Goal: Information Seeking & Learning: Get advice/opinions

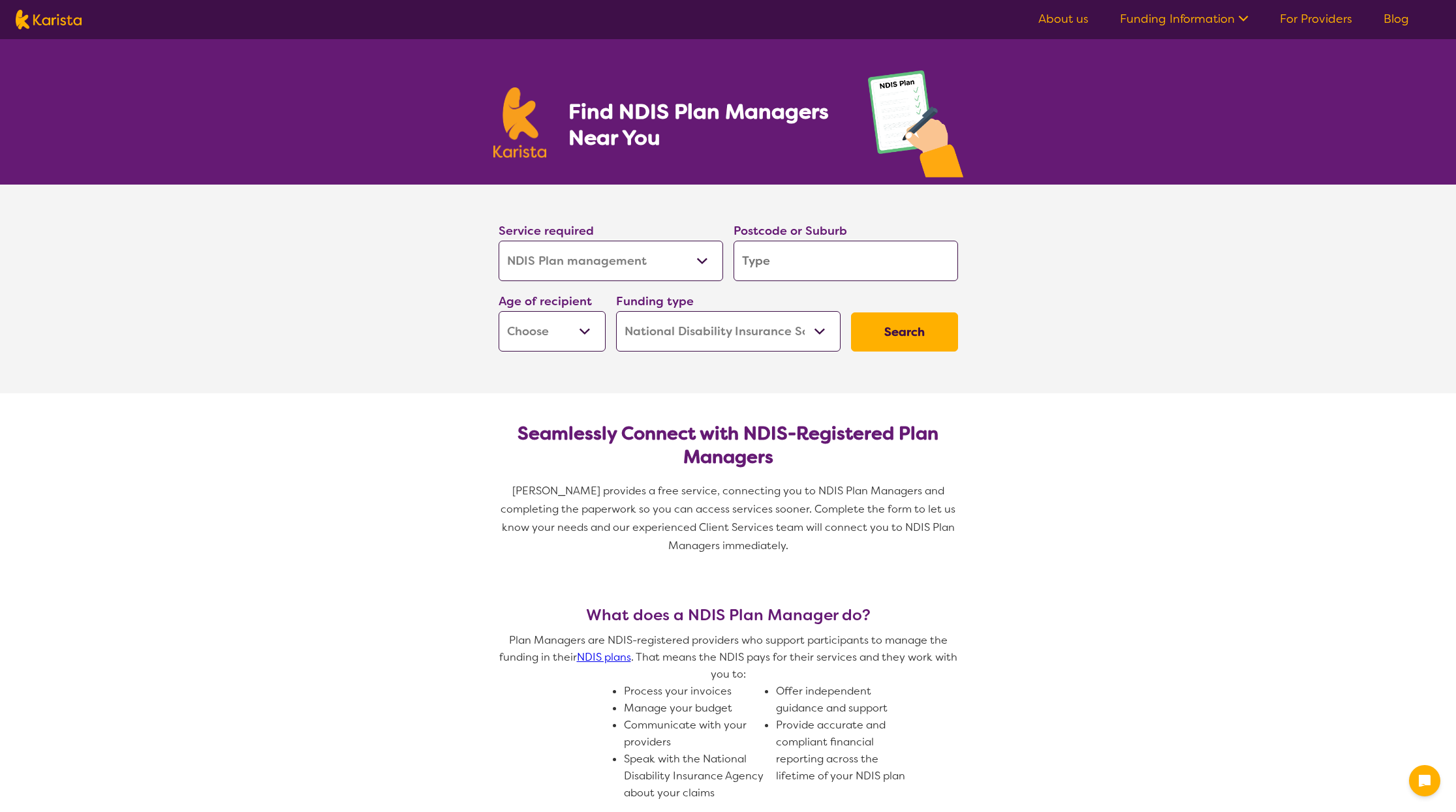
select select "NDIS Plan management"
select select "NDIS"
select select "NDIS Plan management"
select select "NDIS"
click at [738, 251] on input "search" at bounding box center [846, 261] width 224 height 41
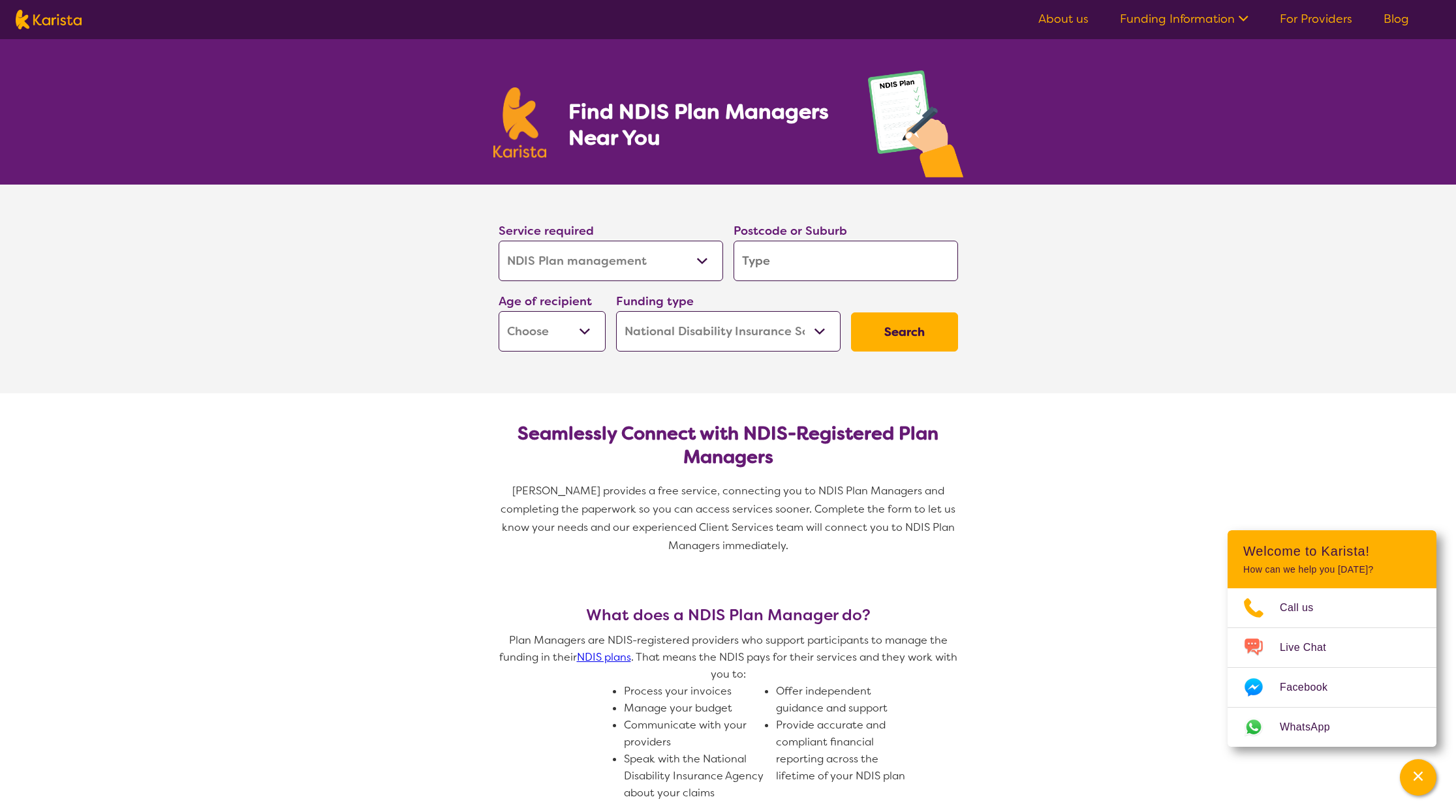
type input "5"
type input "55"
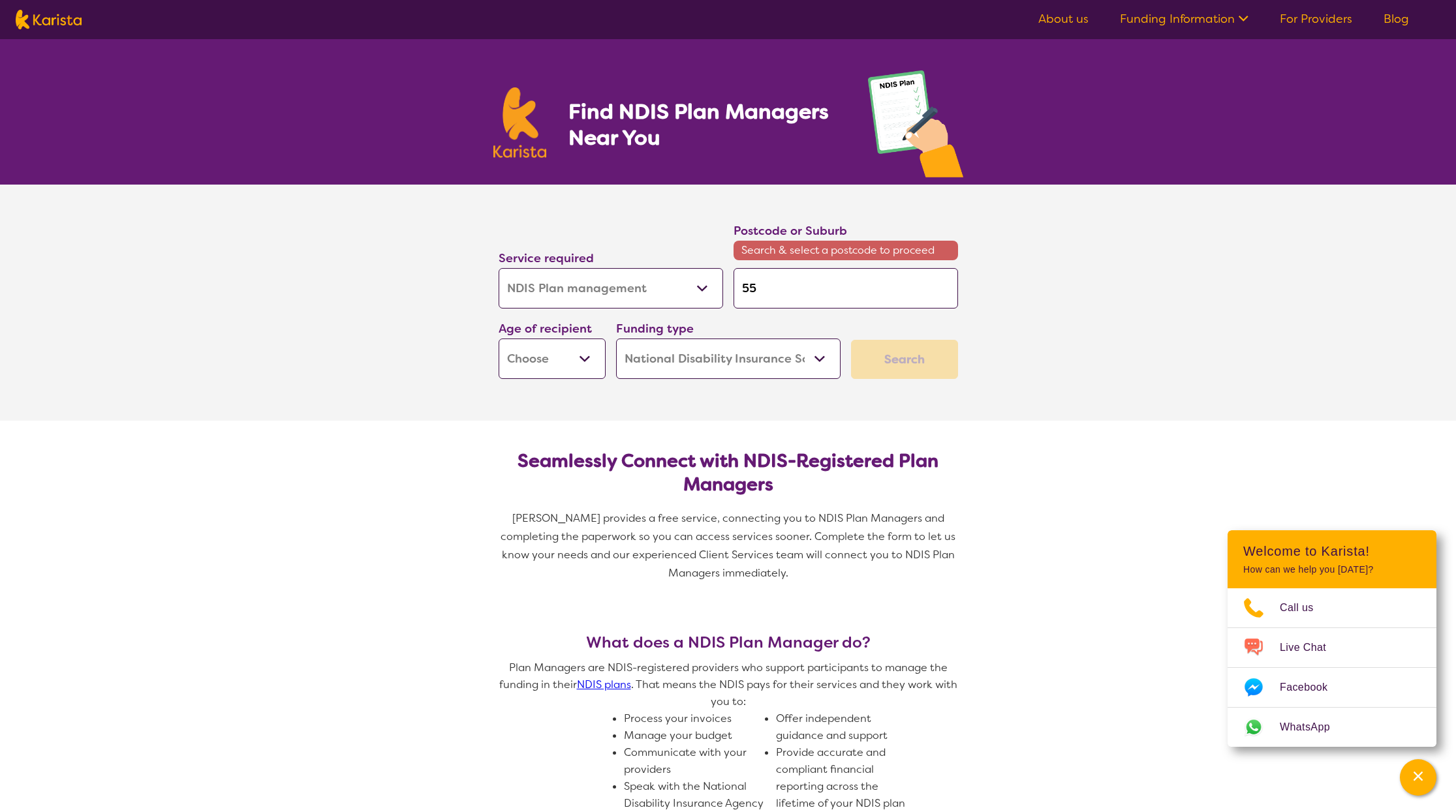
click at [791, 289] on input "55" at bounding box center [846, 288] width 224 height 41
type input "557"
type input "5573"
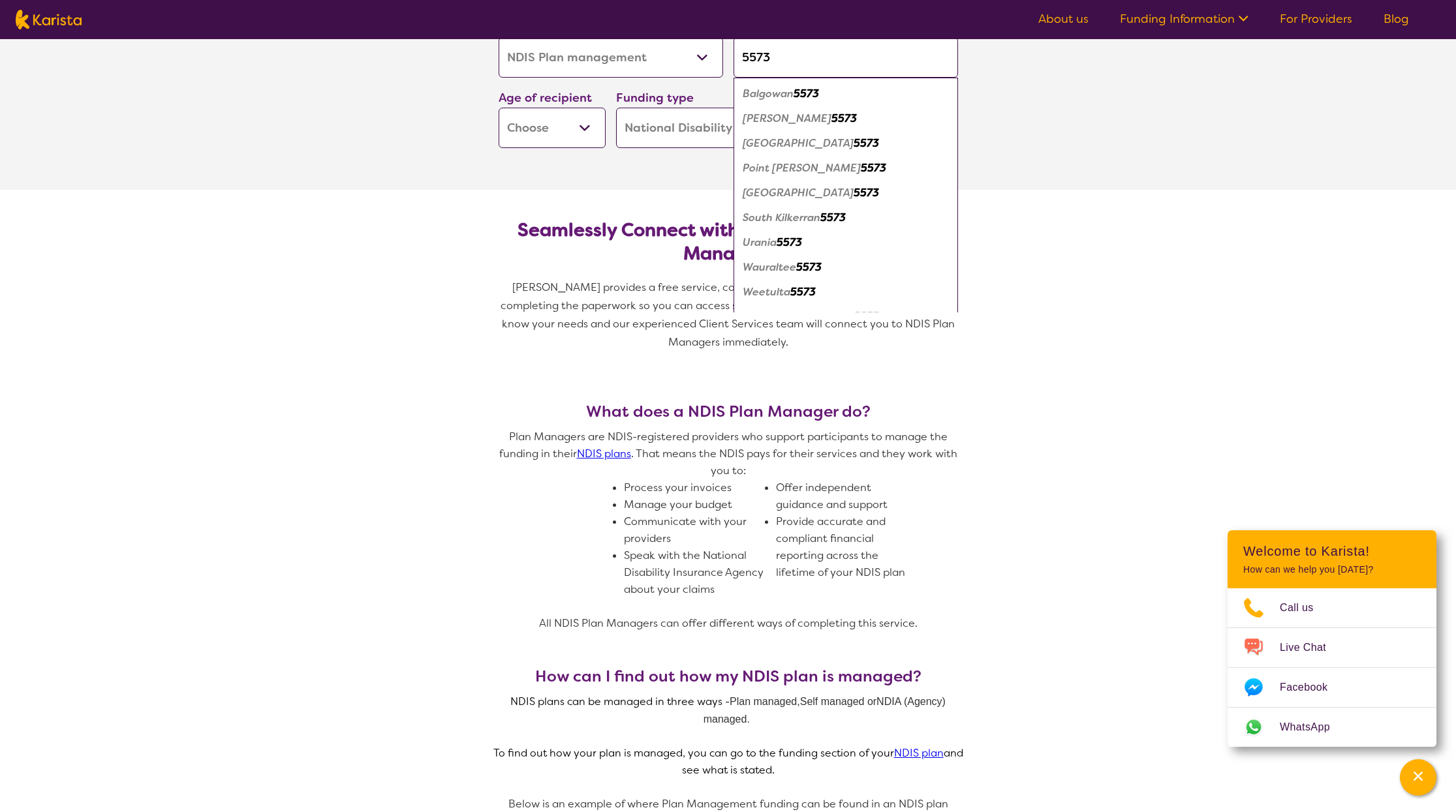
type input "5573"
click at [854, 143] on em "5573" at bounding box center [866, 143] width 25 height 14
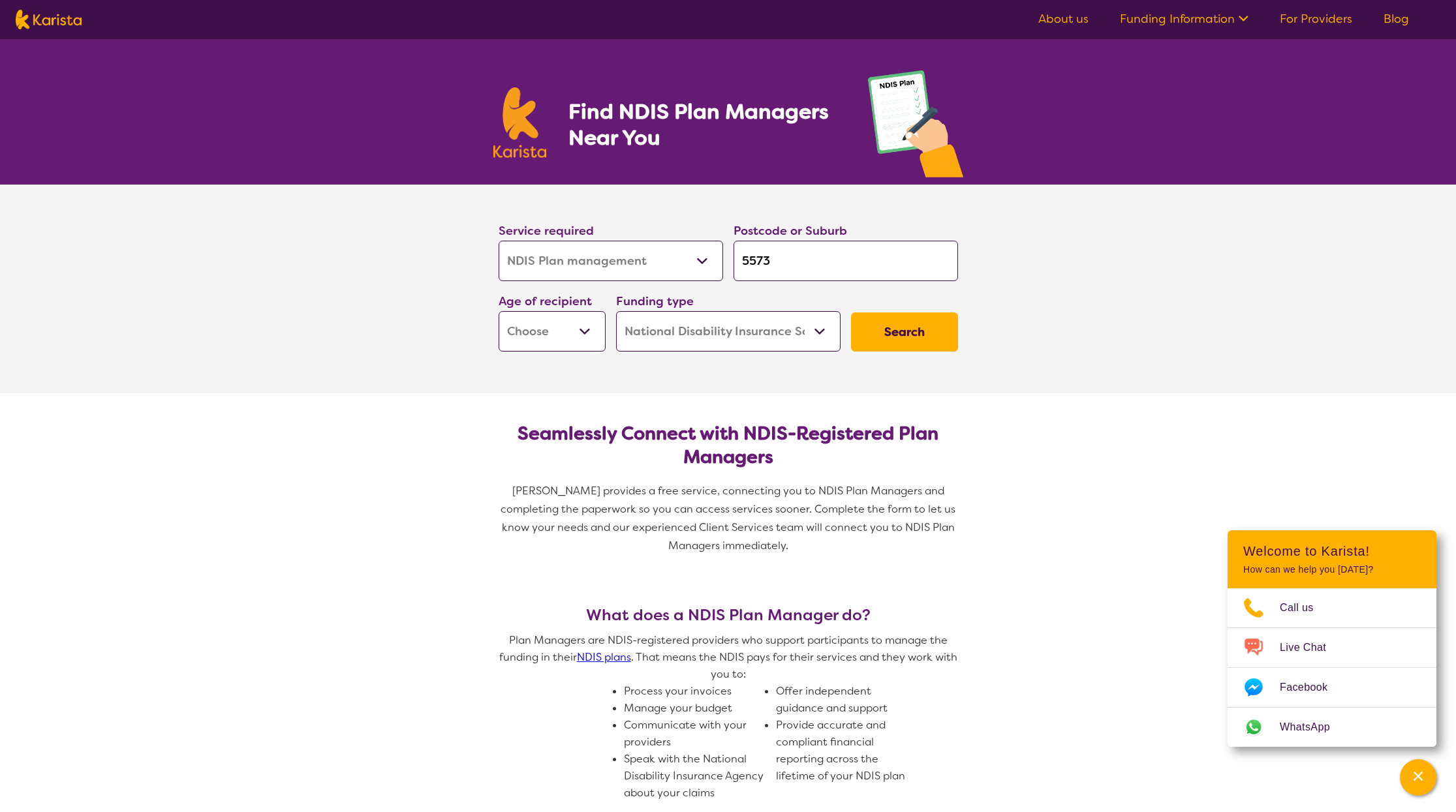
select select "CH"
select select "EC"
click at [895, 331] on button "Search" at bounding box center [905, 331] width 107 height 39
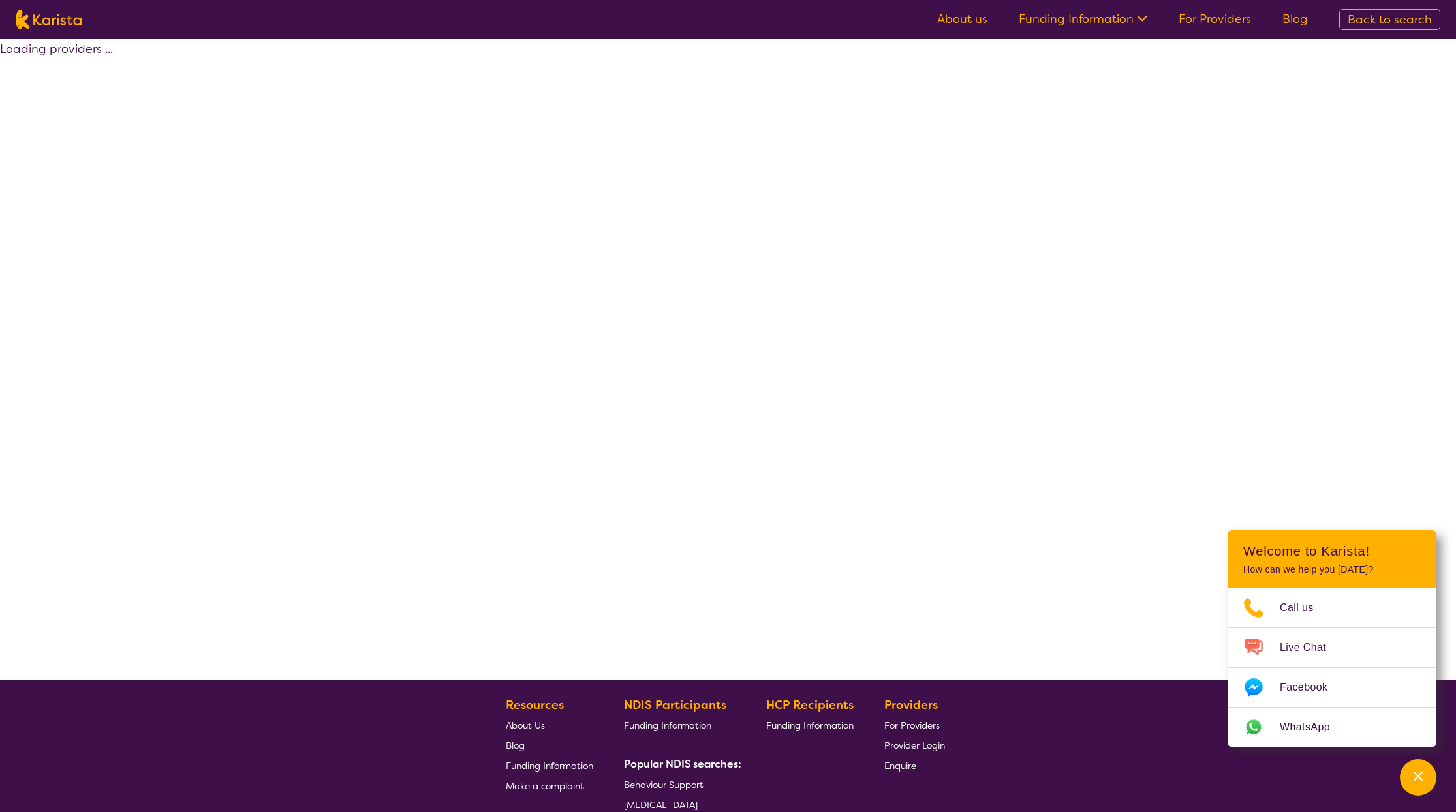
select select "by_score"
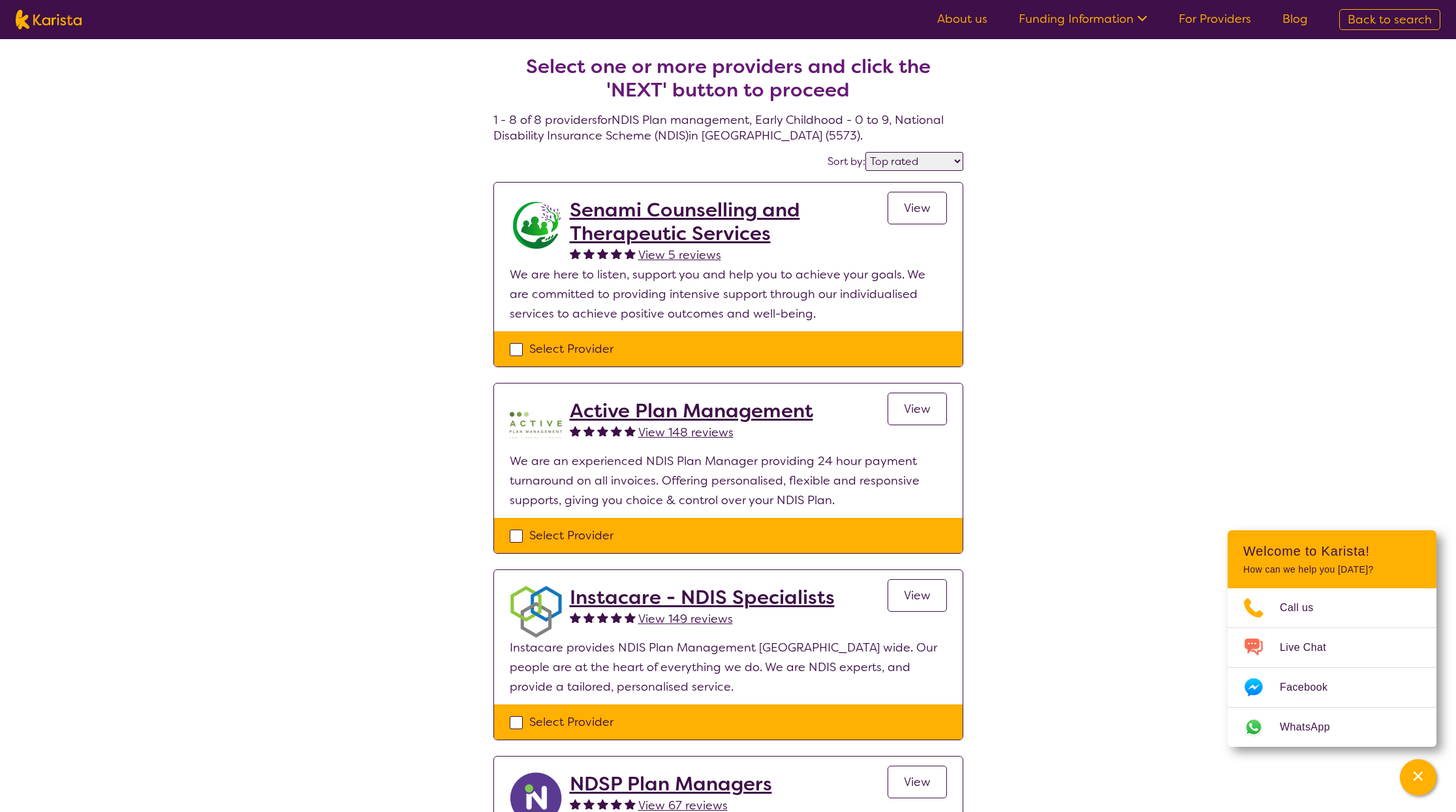
click at [911, 208] on span "View" at bounding box center [917, 208] width 27 height 16
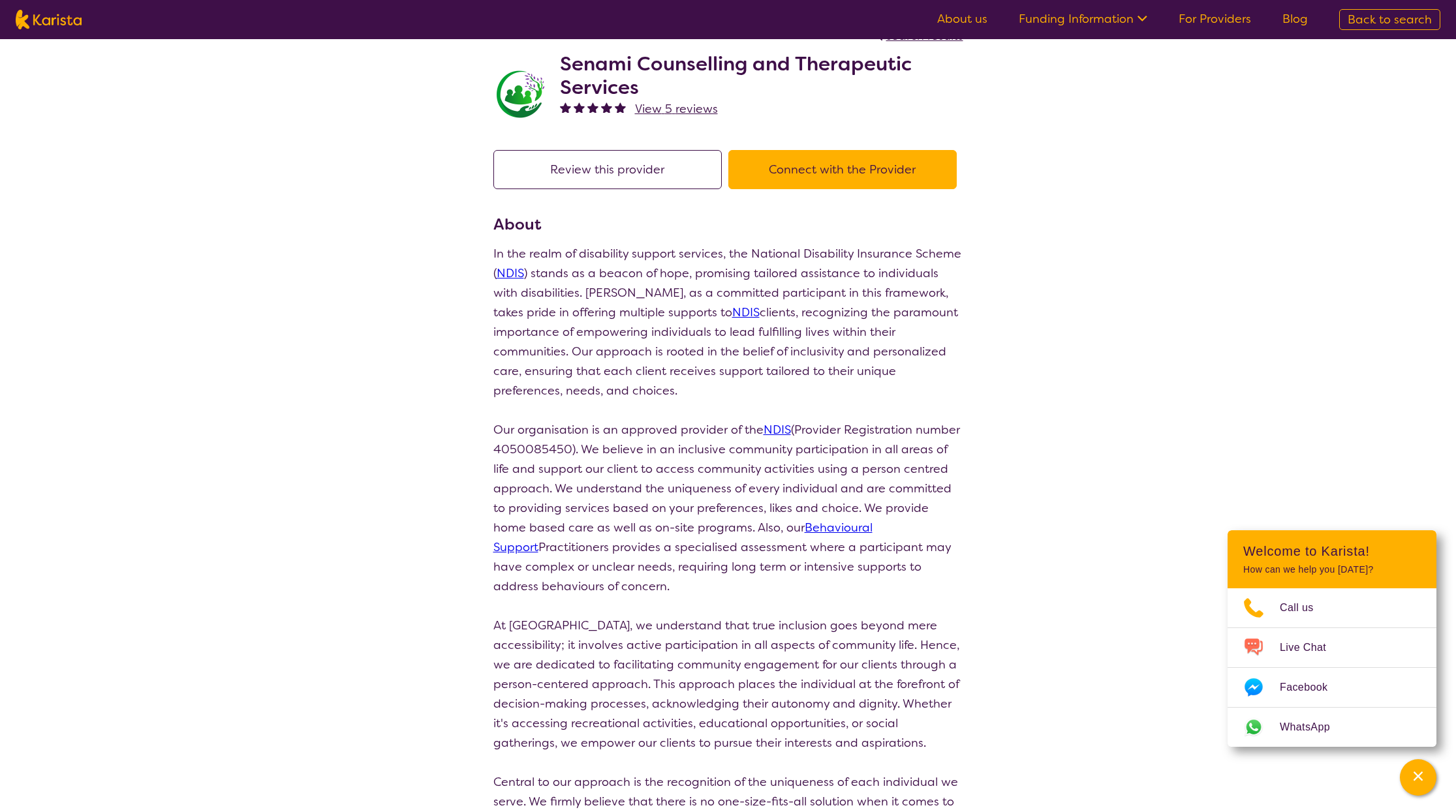
scroll to position [36, 0]
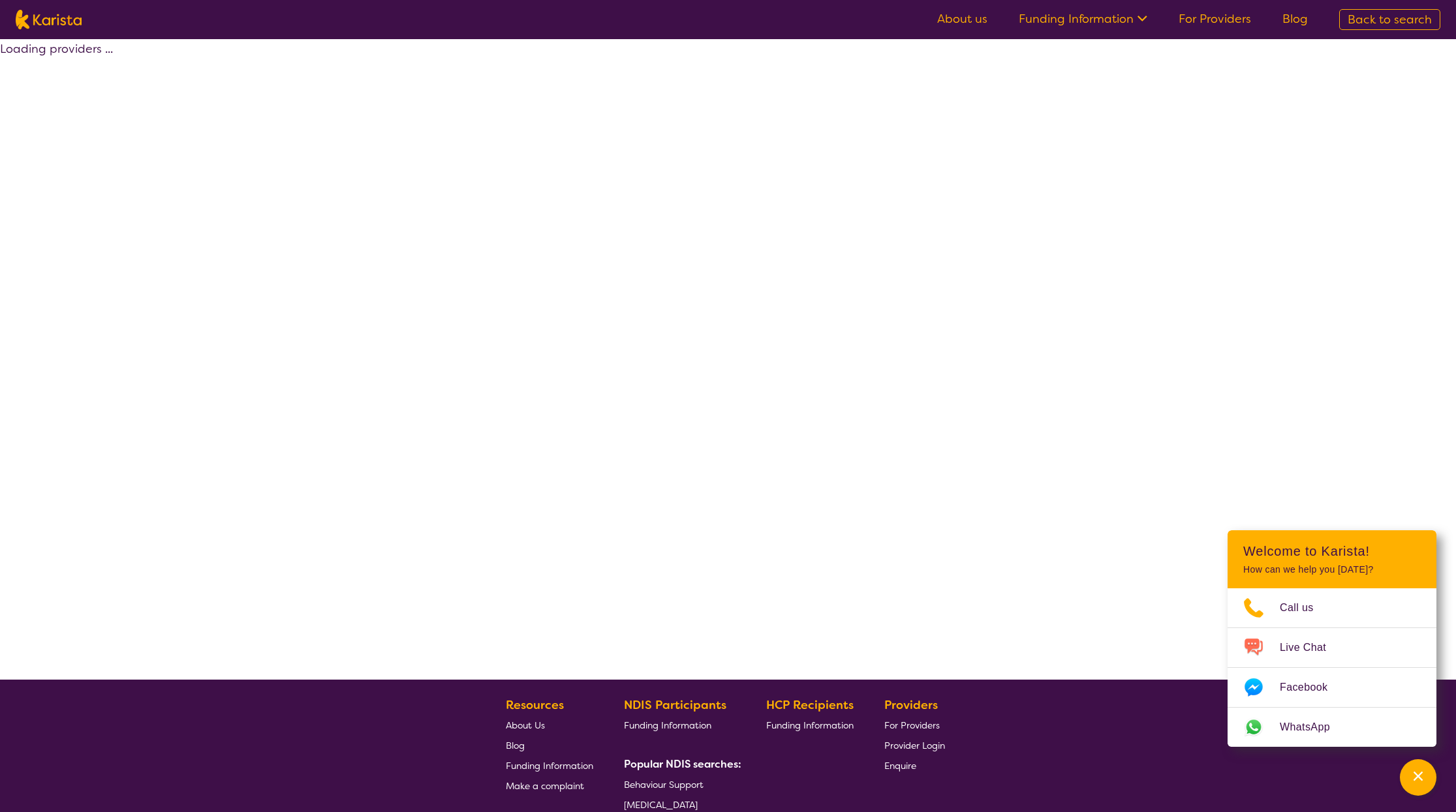
select select "by_score"
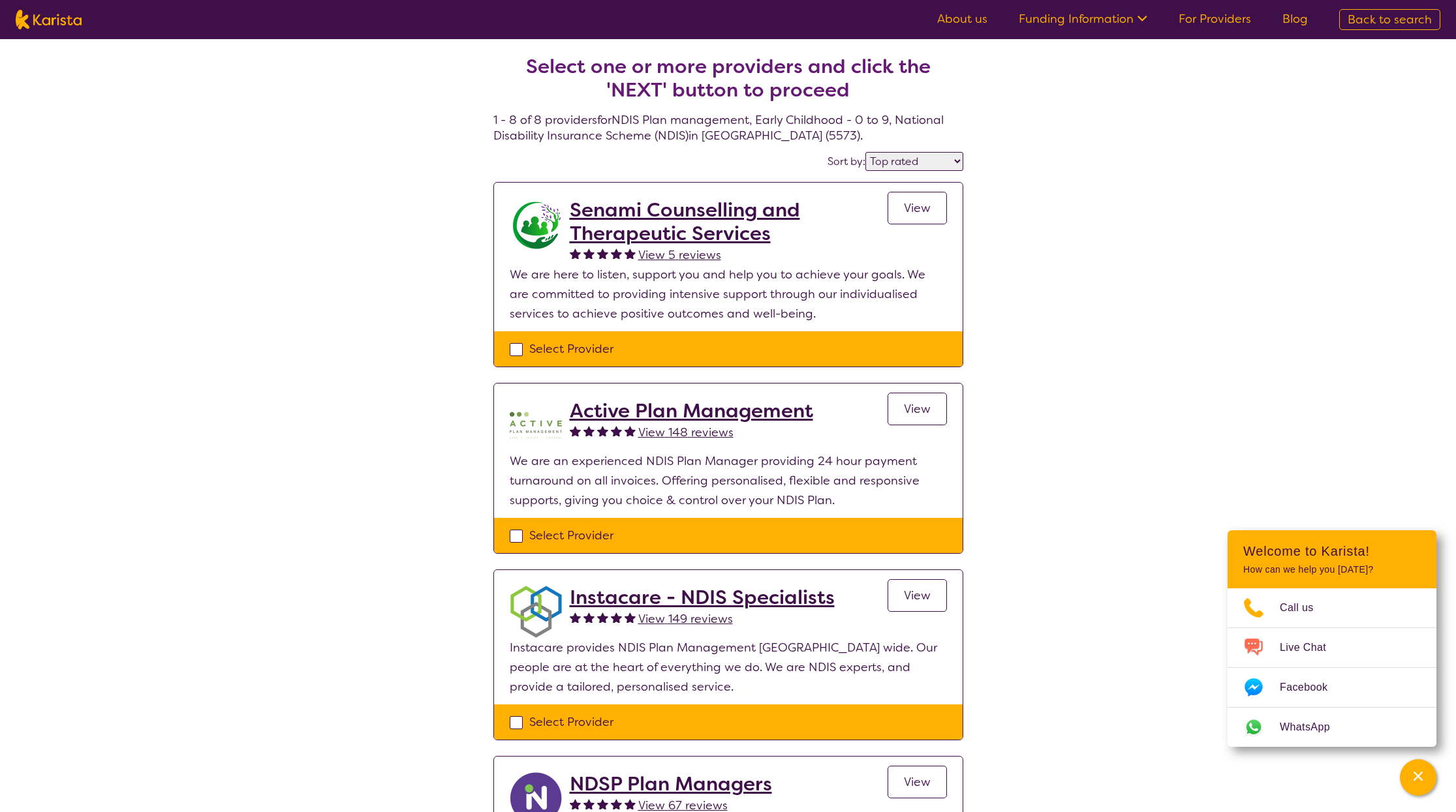
click at [675, 409] on h2 "Active Plan Management" at bounding box center [691, 410] width 244 height 23
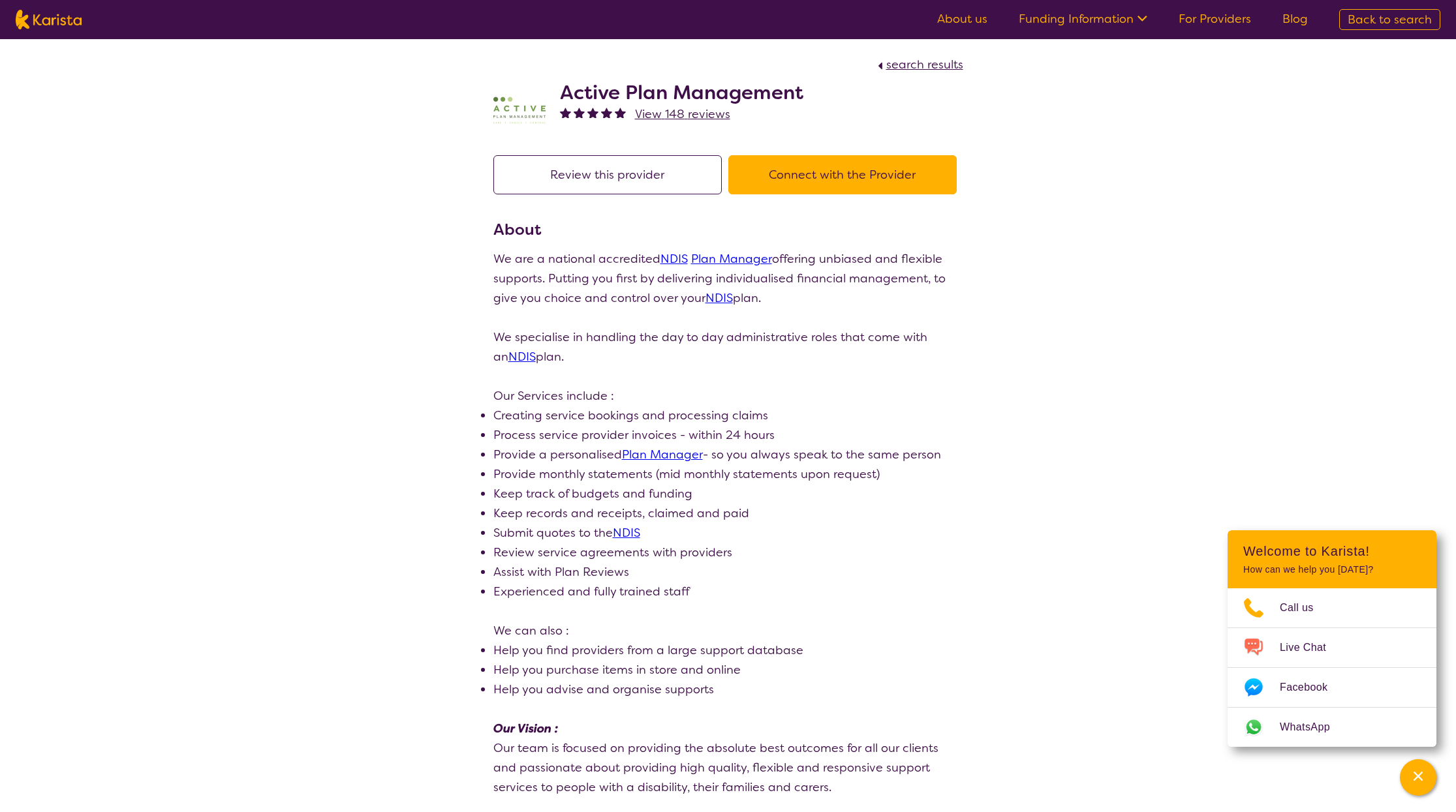
click at [731, 260] on link "Plan Manager" at bounding box center [731, 259] width 81 height 16
select select "by_score"
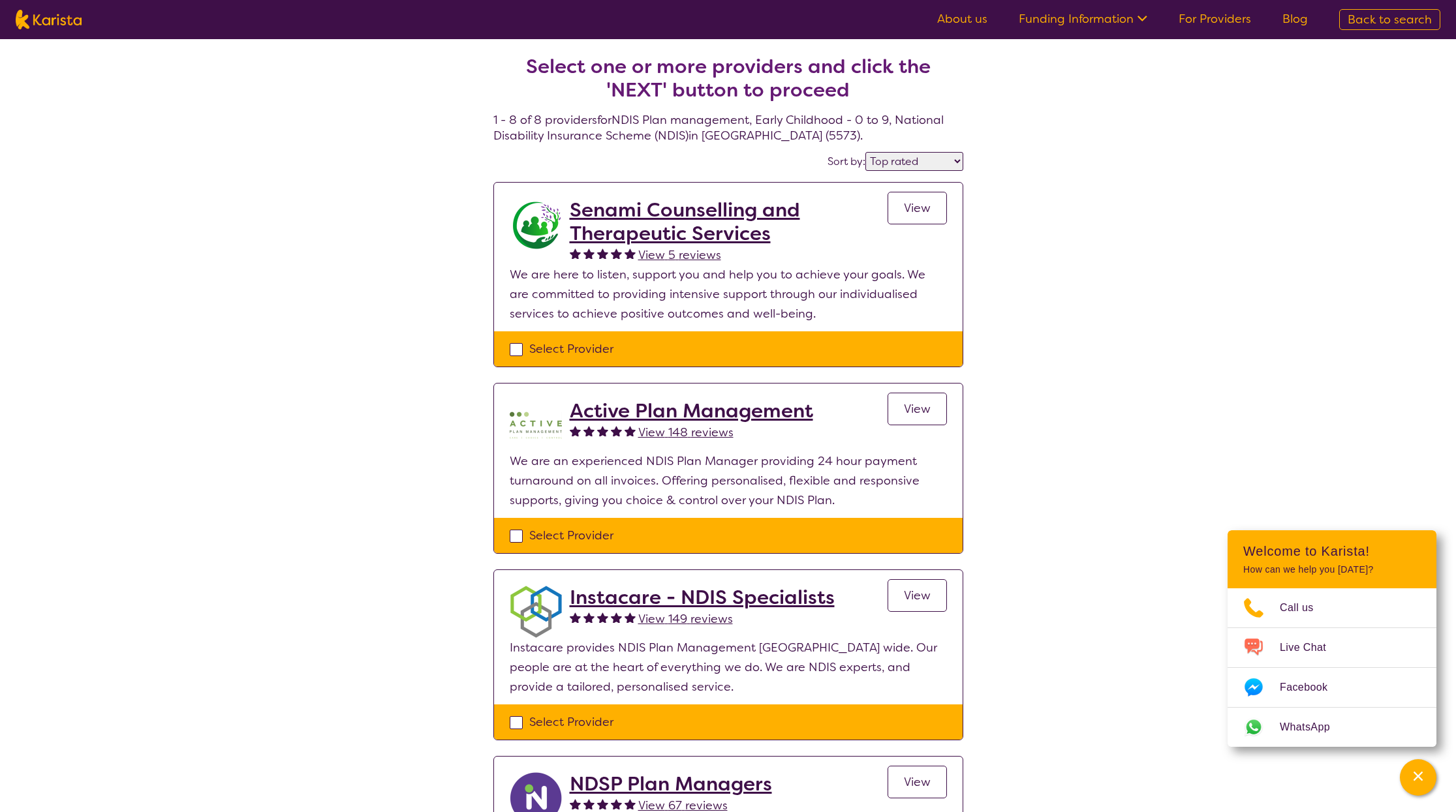
click at [655, 211] on h2 "Senami Counselling and Therapeutic Services" at bounding box center [728, 222] width 317 height 47
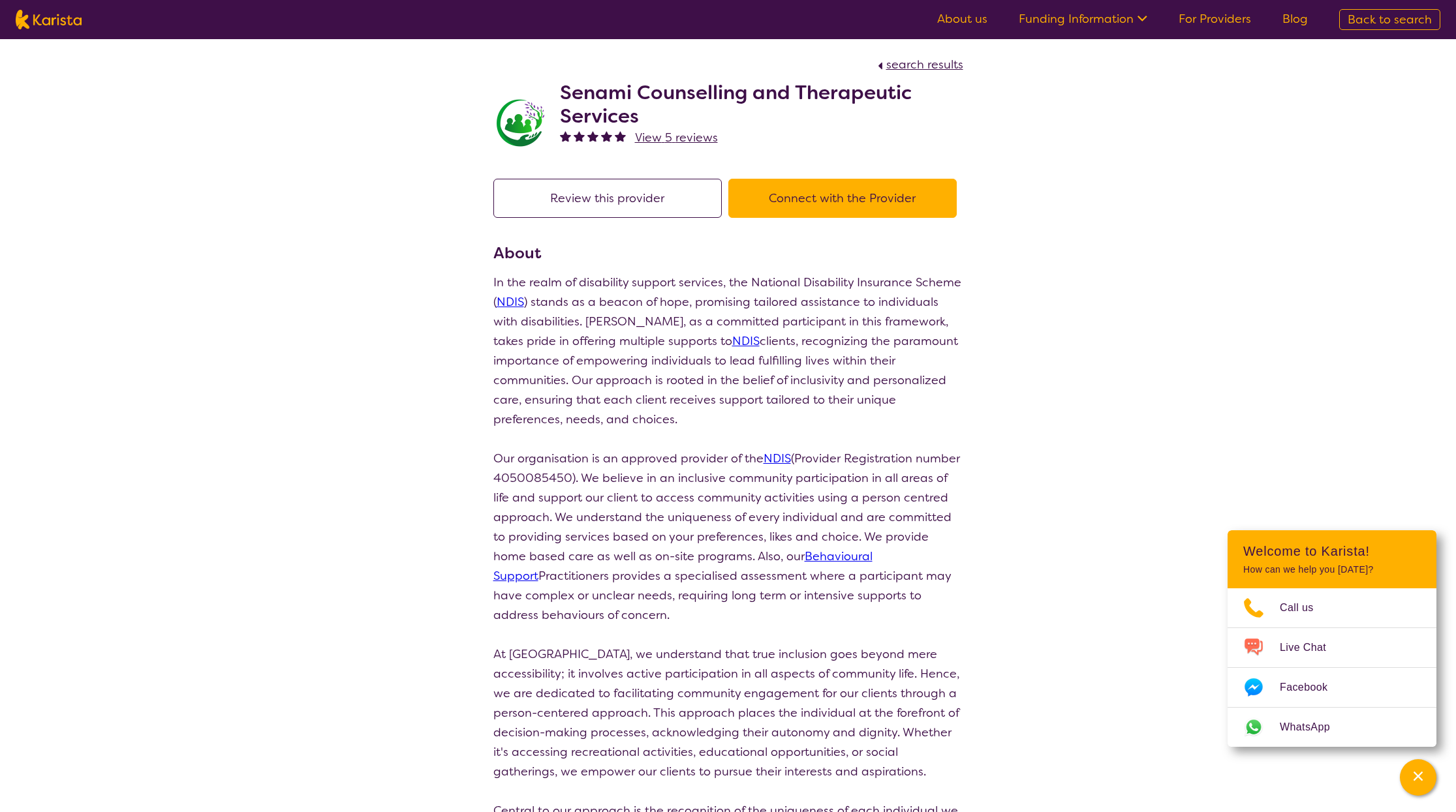
select select "by_score"
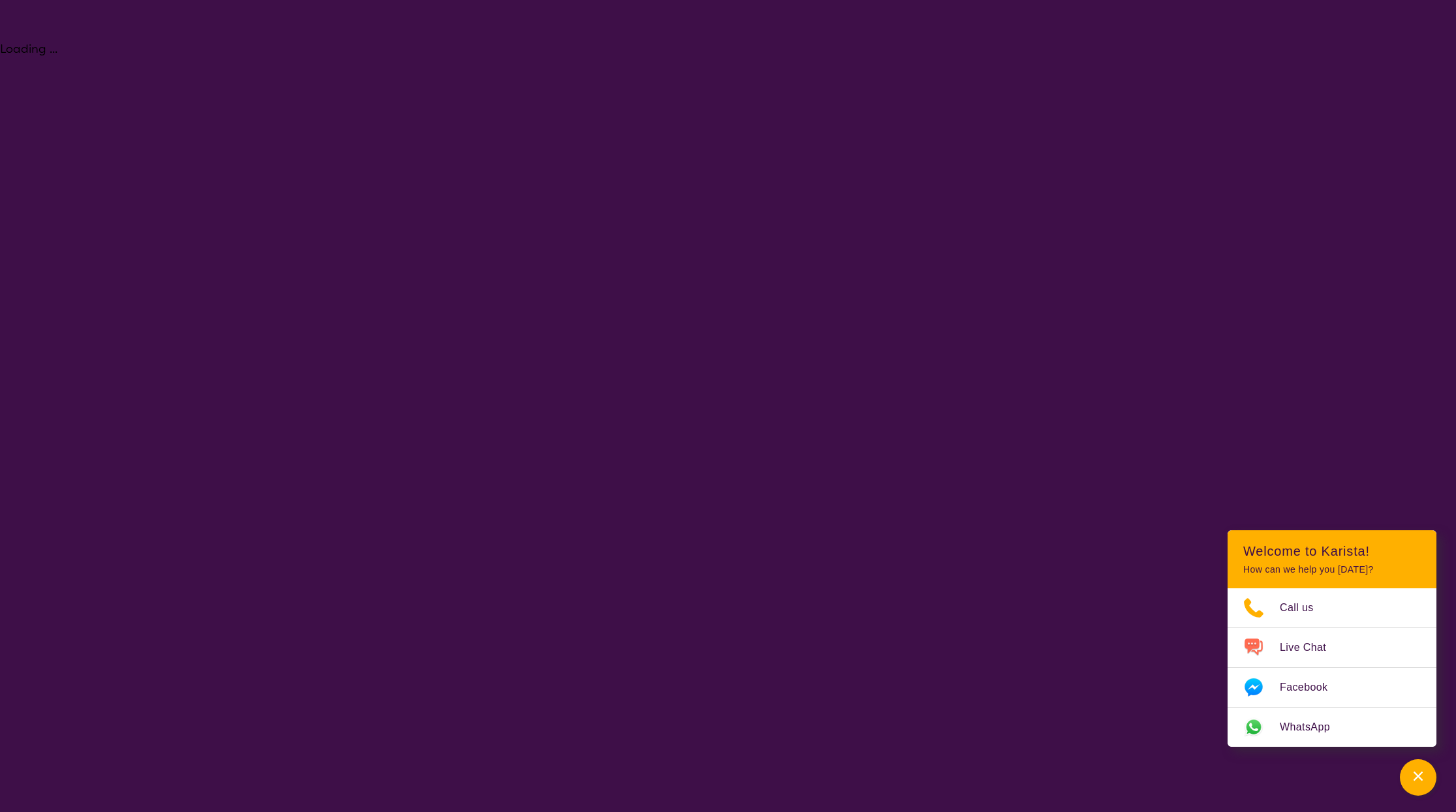
select select "NDIS Plan management"
select select "EC"
select select "NDIS"
select select "NDIS Plan management"
select select "EC"
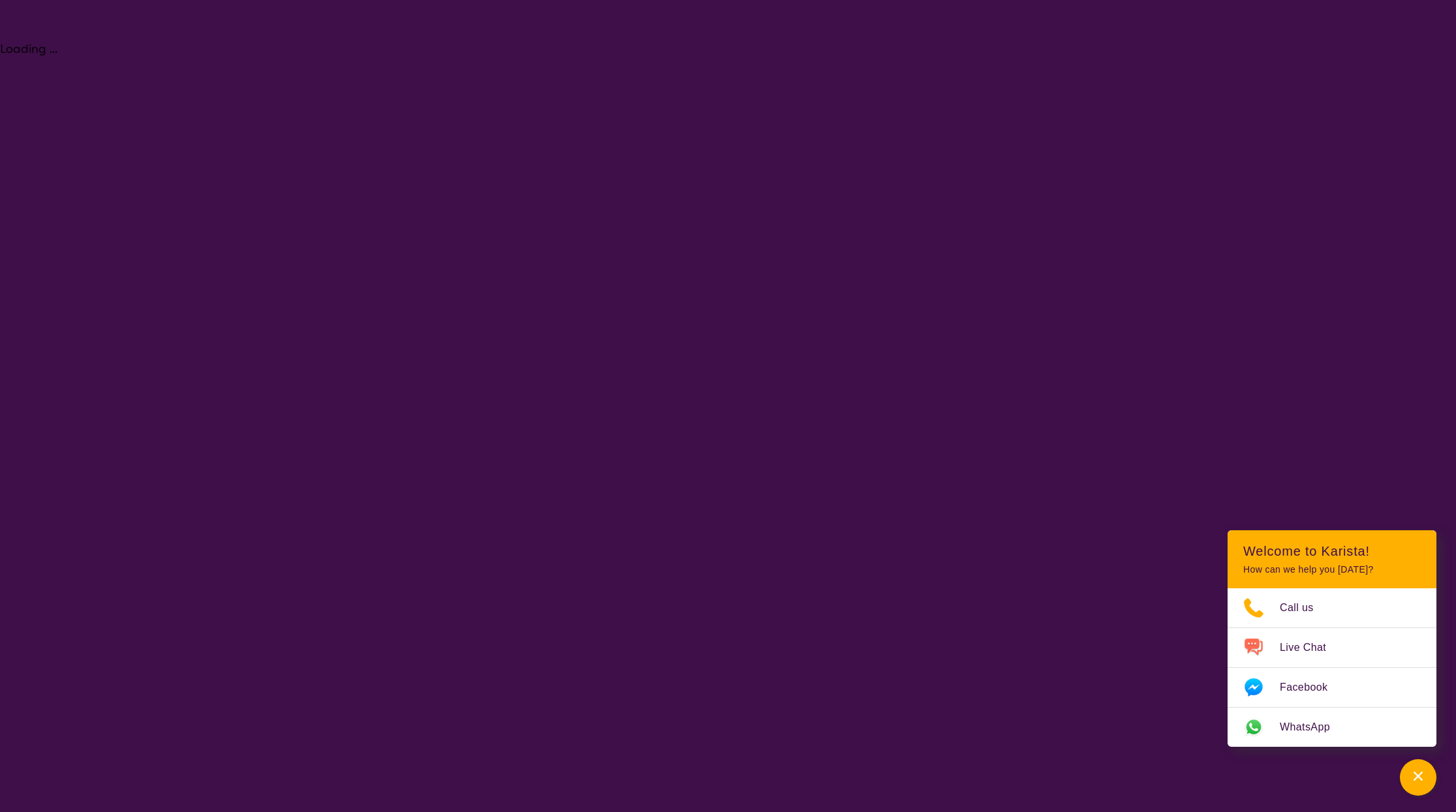
select select "NDIS"
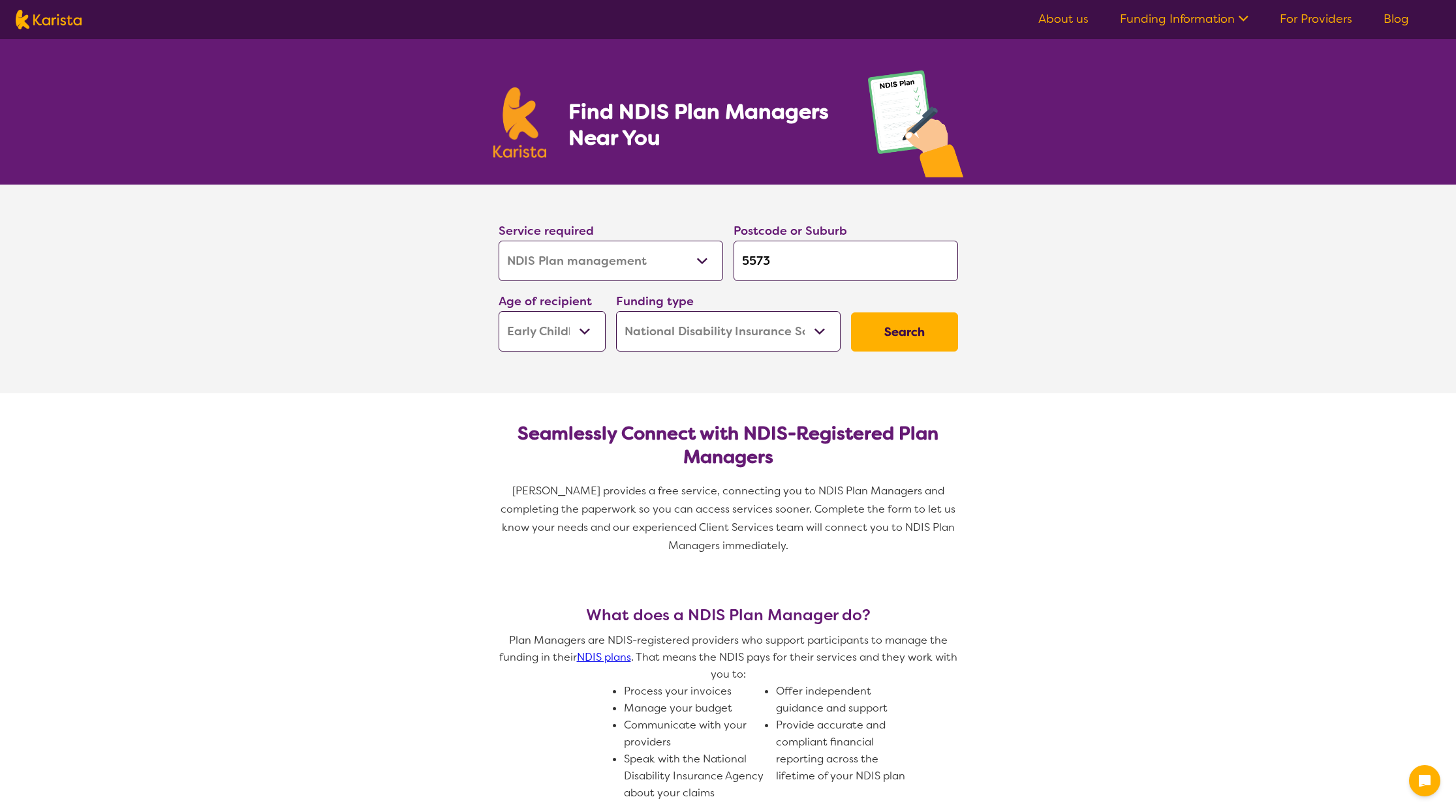
select select "NDIS Plan management"
select select "EC"
select select "NDIS"
select select "NDIS Plan management"
select select "EC"
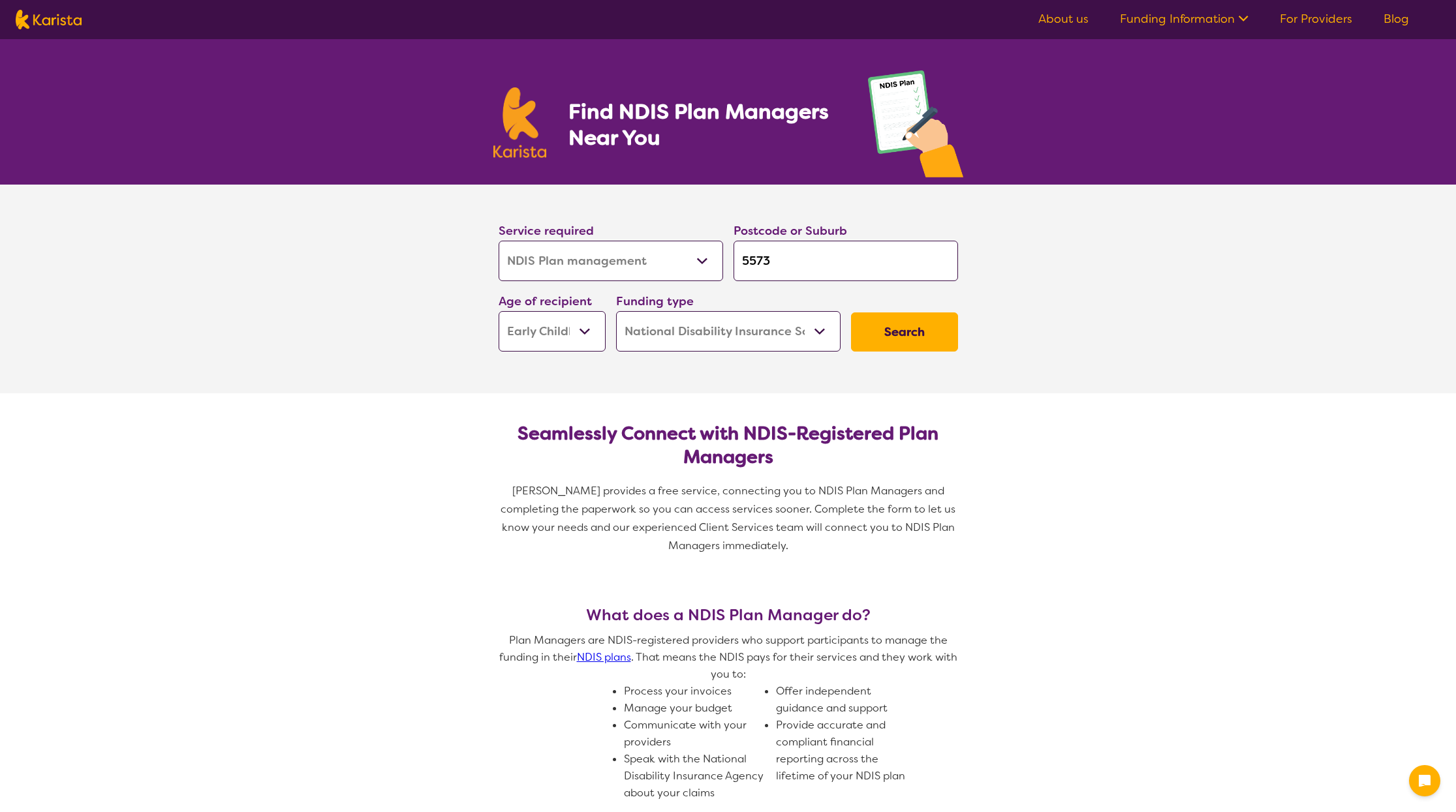
select select "NDIS"
